Goal: Contribute content: Add original content to the website for others to see

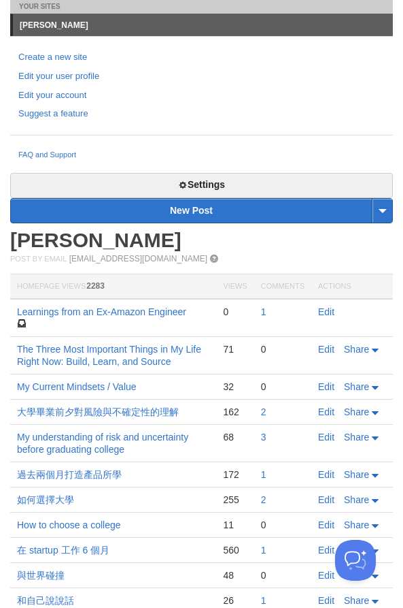
scroll to position [51, 0]
click at [325, 310] on link "Edit" at bounding box center [326, 311] width 16 height 11
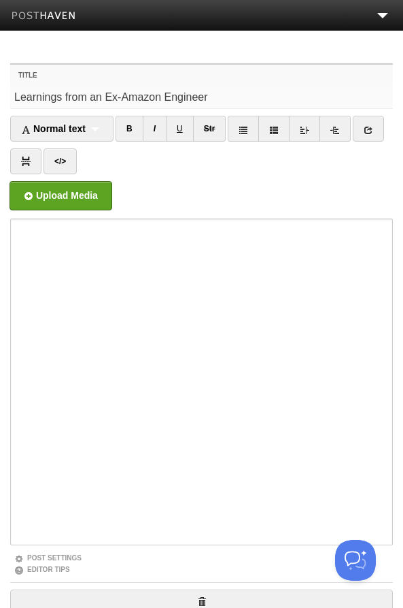
click at [205, 101] on input "Learnings from an Ex-Amazon Engineer" at bounding box center [201, 97] width 383 height 22
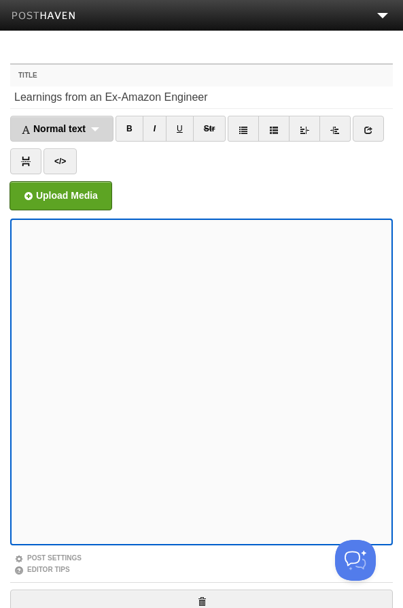
click at [50, 137] on div "Normal text Normal text Heading 1 Heading 2 Heading 3" at bounding box center [61, 129] width 103 height 26
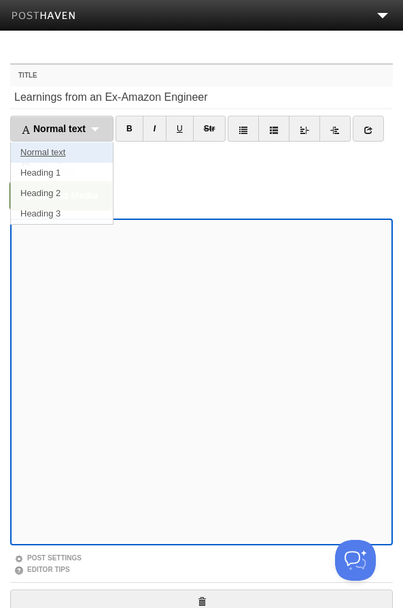
click at [71, 148] on link "Normal text" at bounding box center [62, 152] width 102 height 20
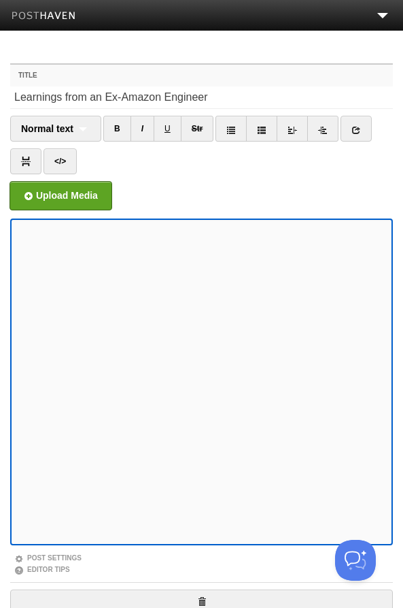
click at [197, 191] on ul "Upload Media" at bounding box center [201, 195] width 383 height 29
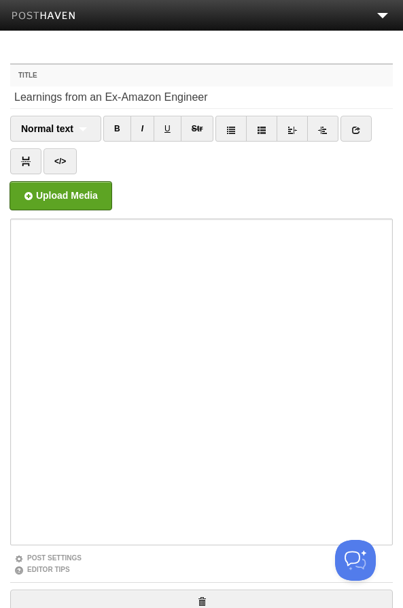
scroll to position [147, 0]
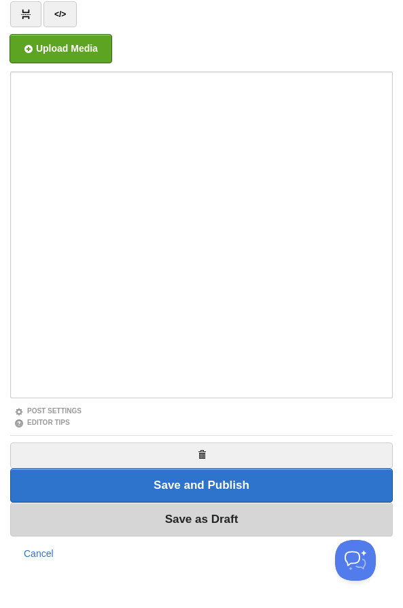
click at [211, 523] on input "Save as Draft" at bounding box center [201, 519] width 383 height 34
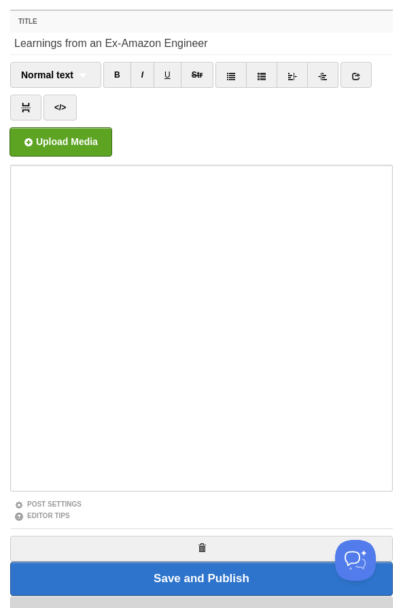
scroll to position [51, 0]
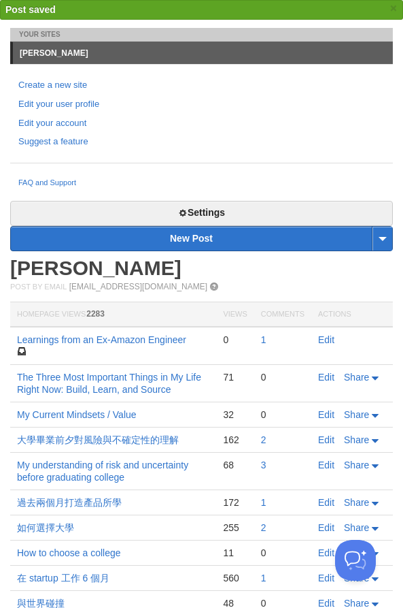
click at [339, 273] on h2 "[PERSON_NAME]" at bounding box center [201, 268] width 383 height 20
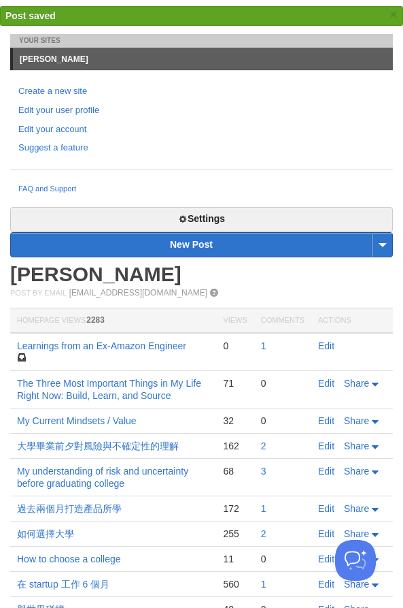
scroll to position [41, 0]
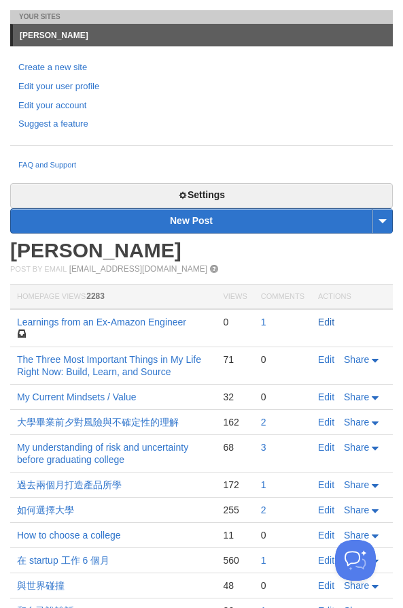
click at [333, 320] on link "Edit" at bounding box center [326, 321] width 16 height 11
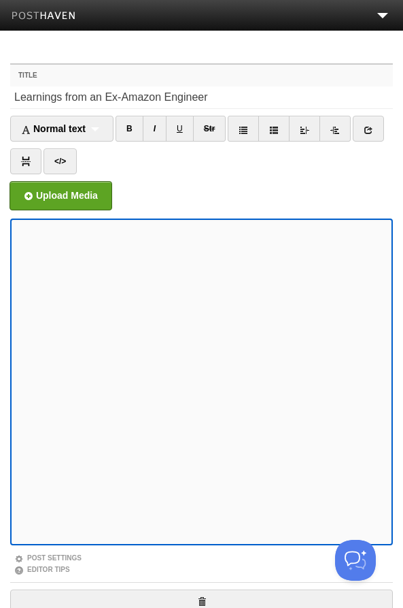
scroll to position [147, 0]
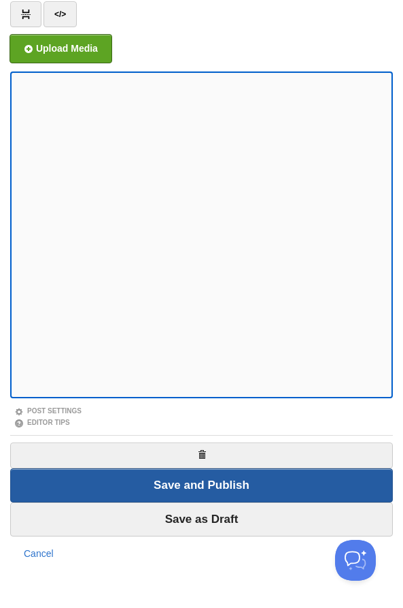
click at [221, 493] on input "Save and Publish" at bounding box center [201, 485] width 383 height 34
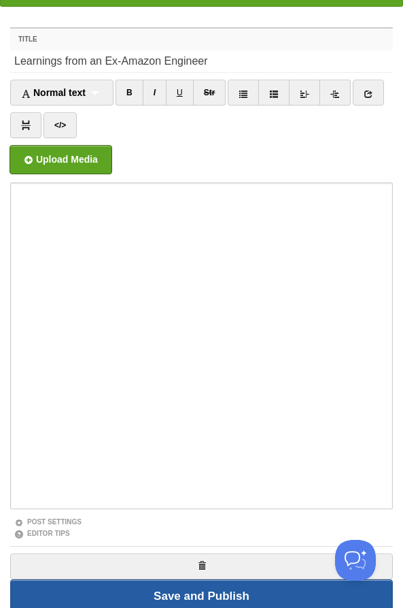
scroll to position [51, 0]
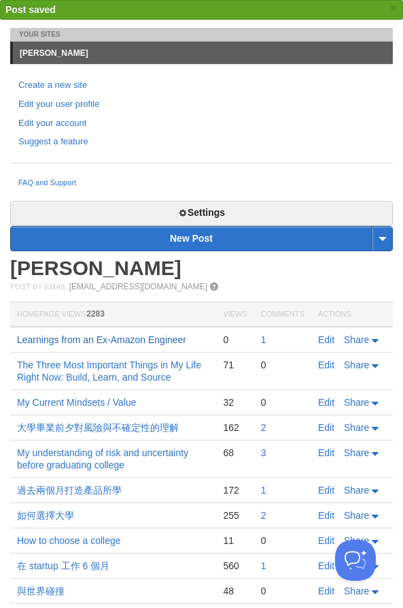
click at [110, 339] on link "Learnings from an Ex-Amazon Engineer" at bounding box center [101, 339] width 169 height 11
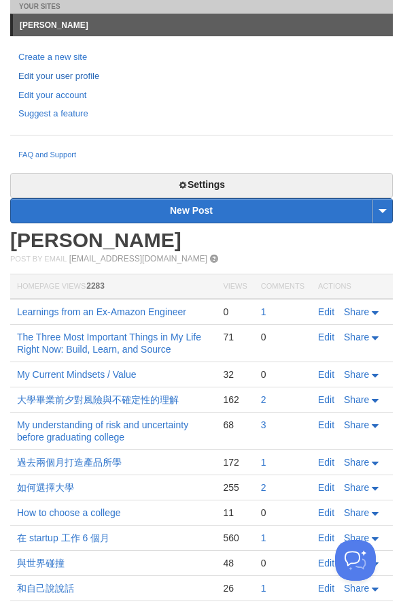
click at [346, 72] on link "Edit your user profile" at bounding box center [201, 76] width 367 height 14
